Goal: Information Seeking & Learning: Learn about a topic

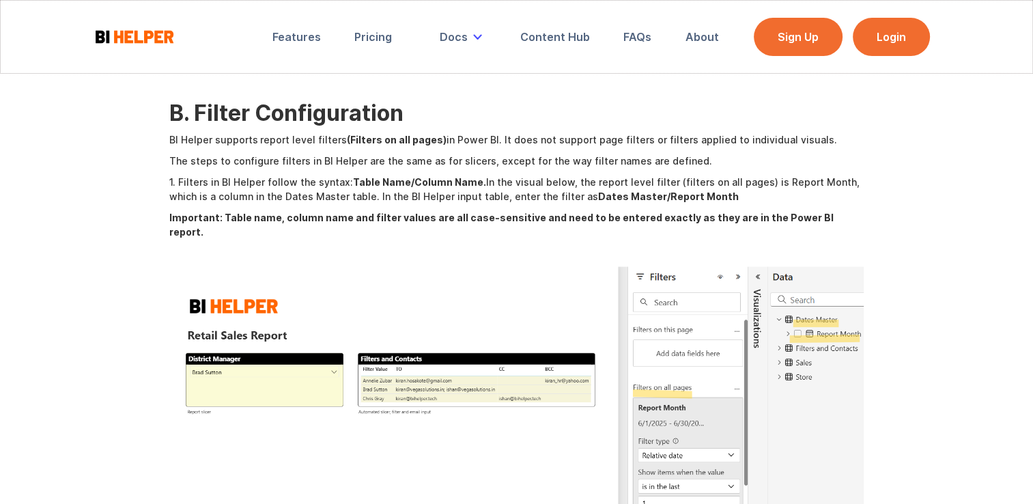
scroll to position [2868, 0]
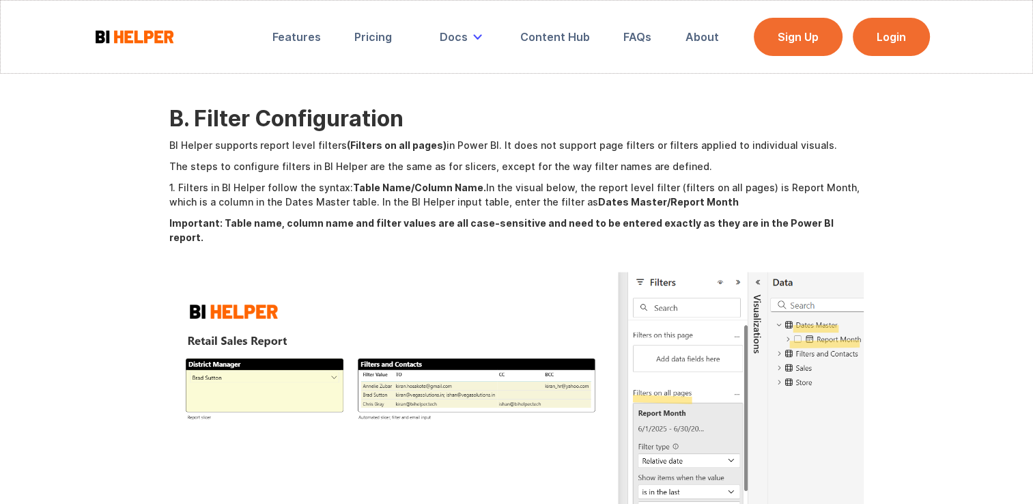
click at [410, 272] on img at bounding box center [516, 414] width 695 height 284
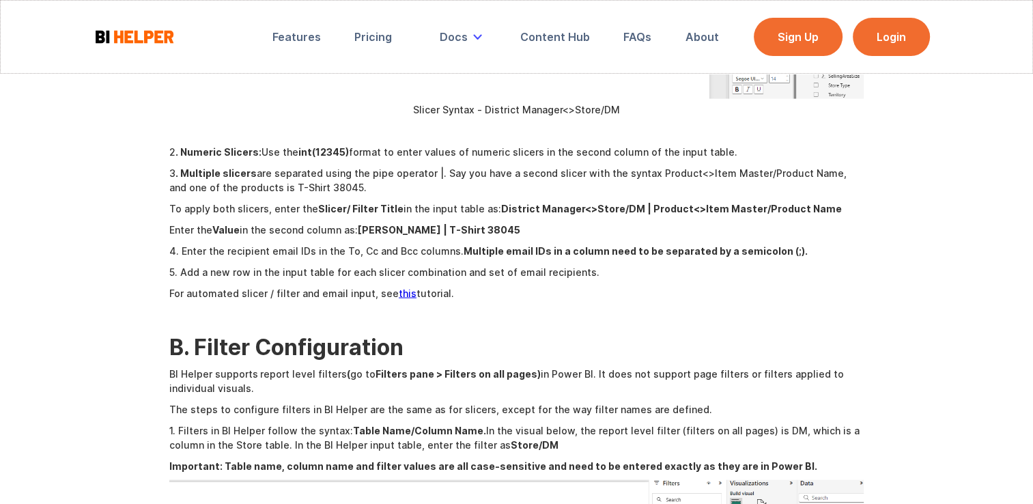
scroll to position [2641, 0]
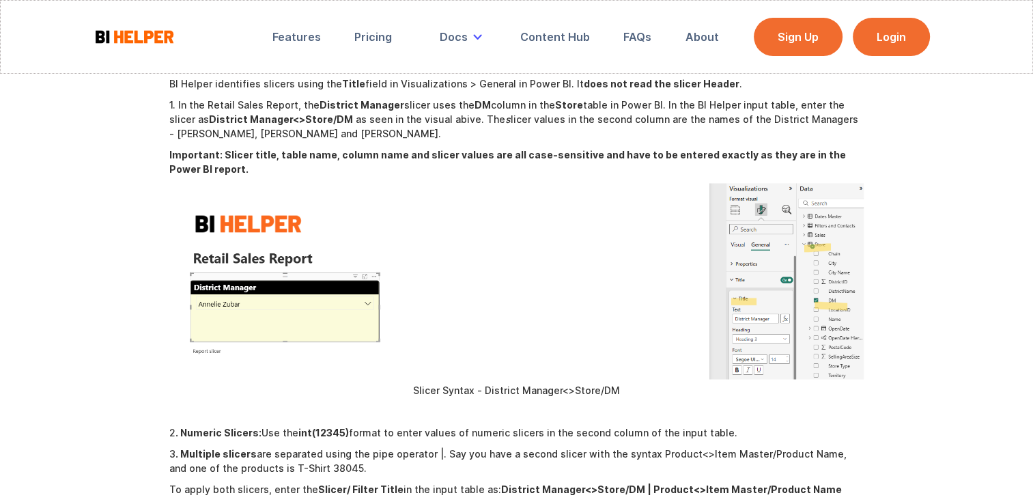
scroll to position [2355, 0]
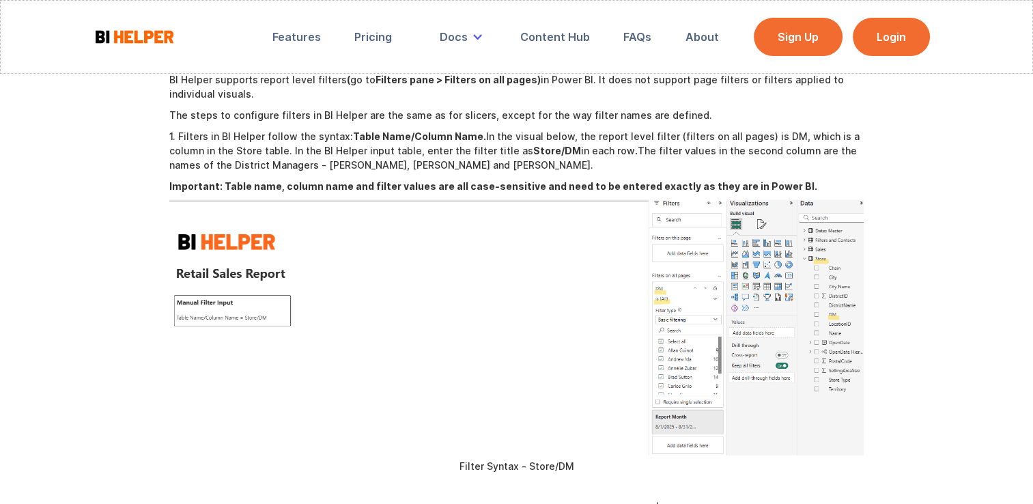
scroll to position [2934, 0]
